Goal: Information Seeking & Learning: Check status

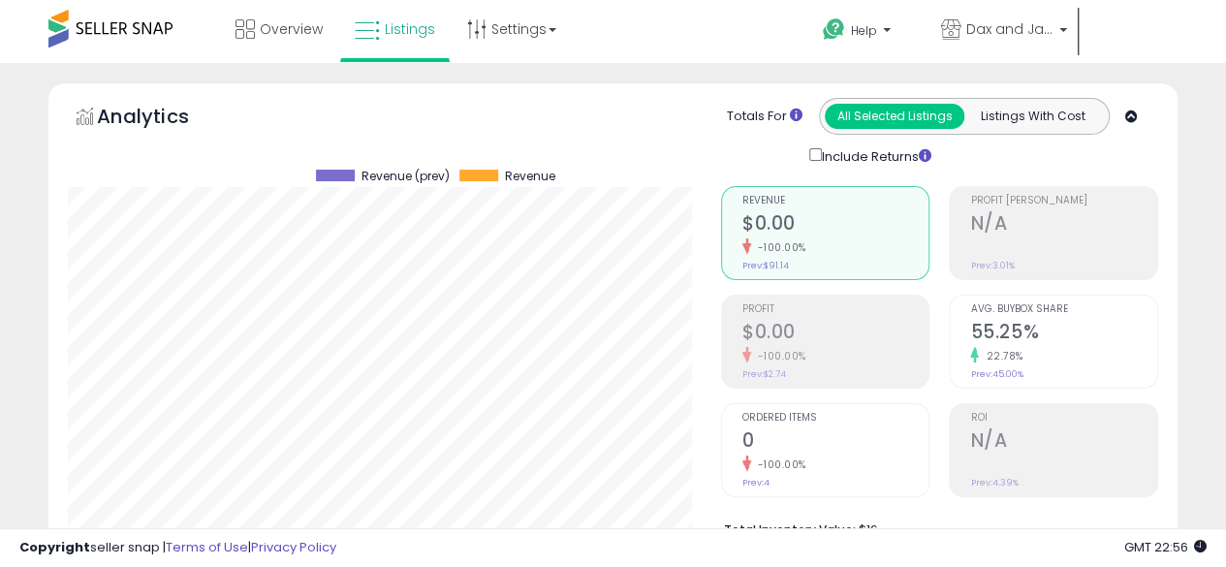
scroll to position [0, 66]
click at [275, 8] on link "Overview" at bounding box center [279, 29] width 116 height 58
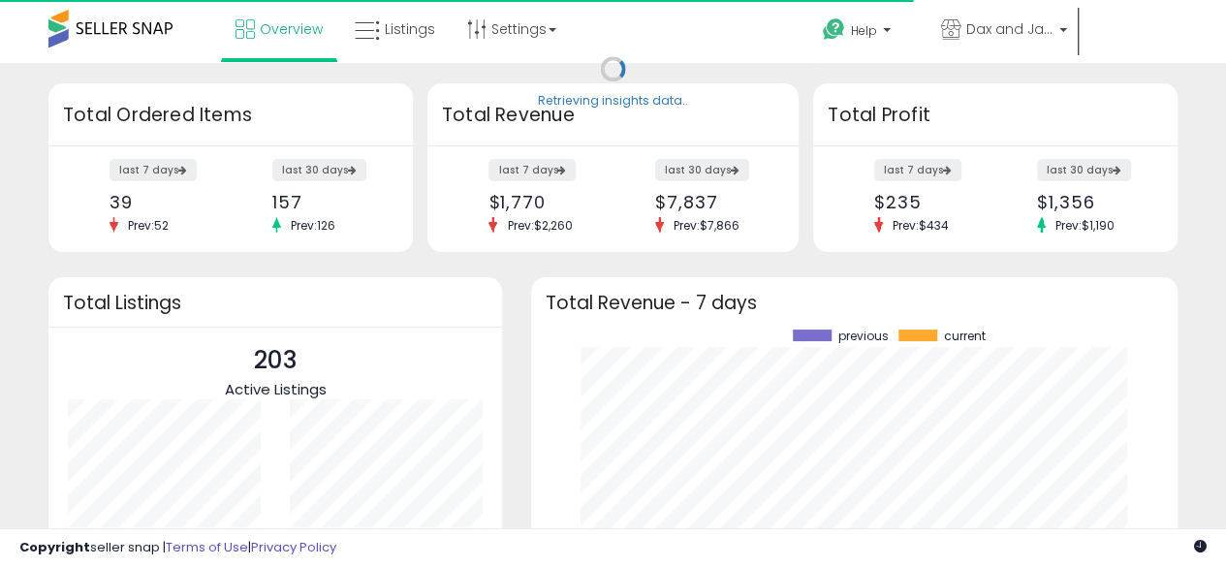
scroll to position [269, 608]
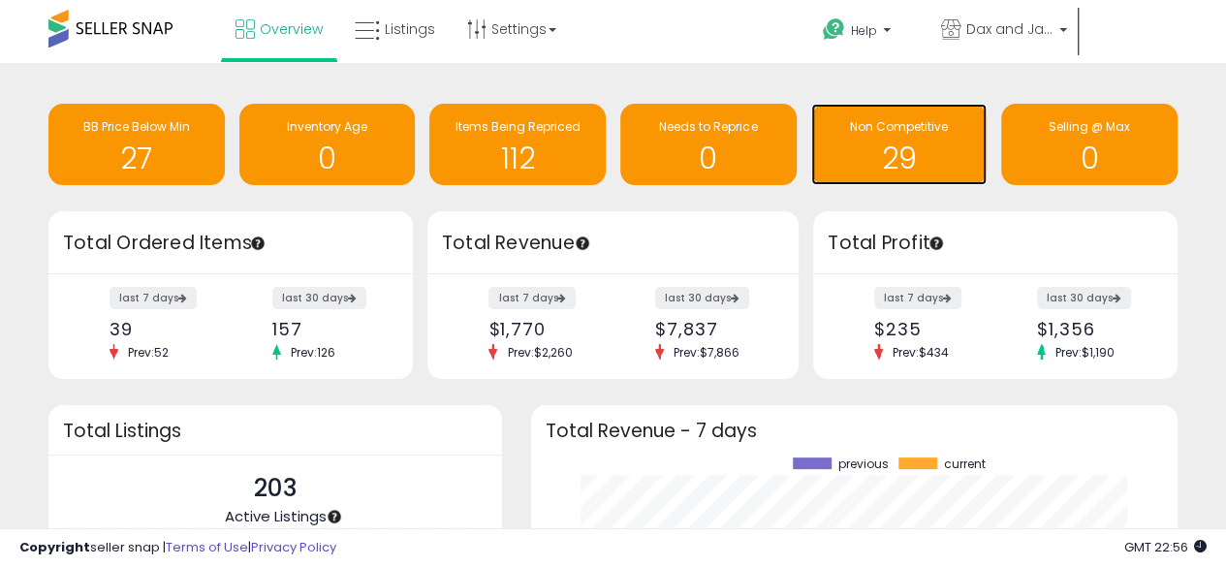
click at [915, 142] on h1 "29" at bounding box center [899, 158] width 157 height 32
